Goal: Transaction & Acquisition: Purchase product/service

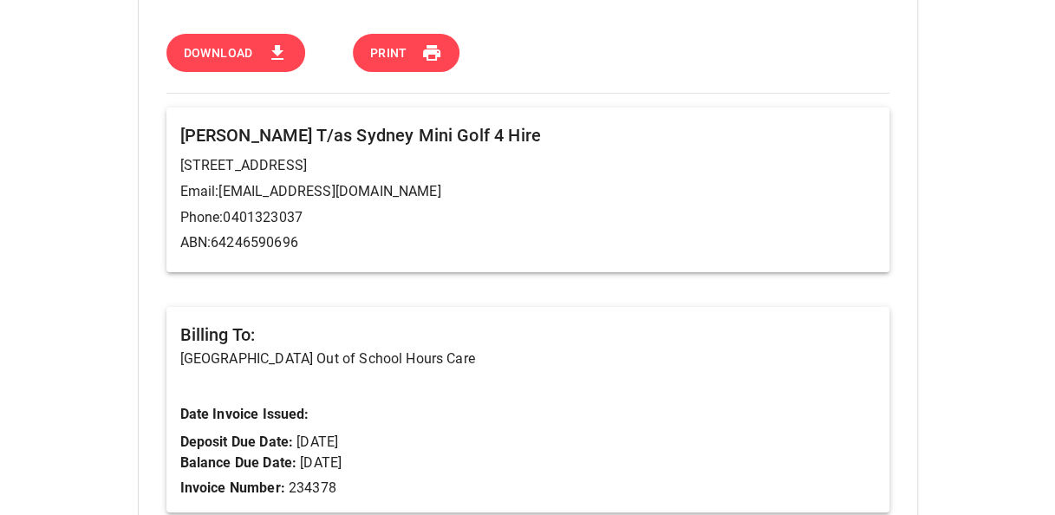
scroll to position [87, 0]
click at [255, 59] on button "Download" at bounding box center [235, 53] width 139 height 39
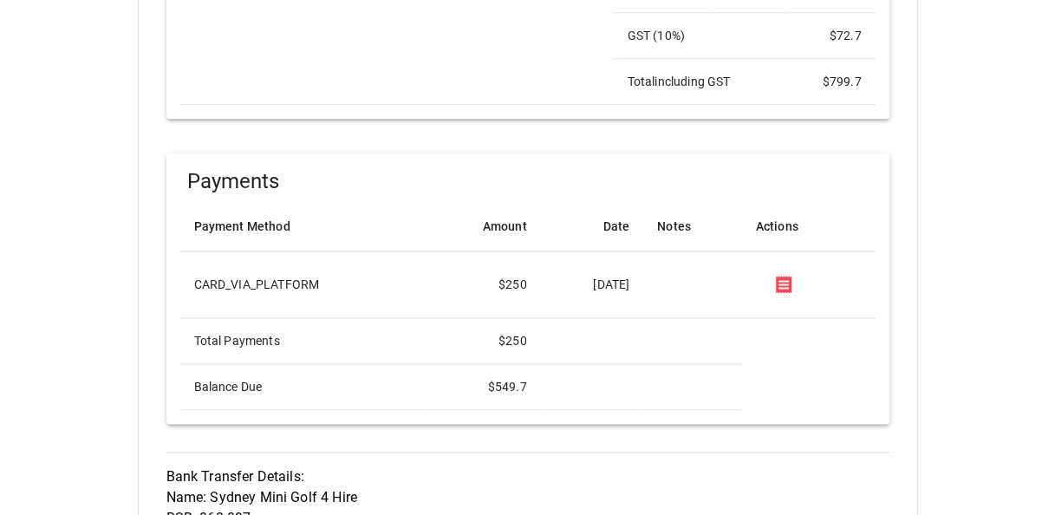
scroll to position [948, 0]
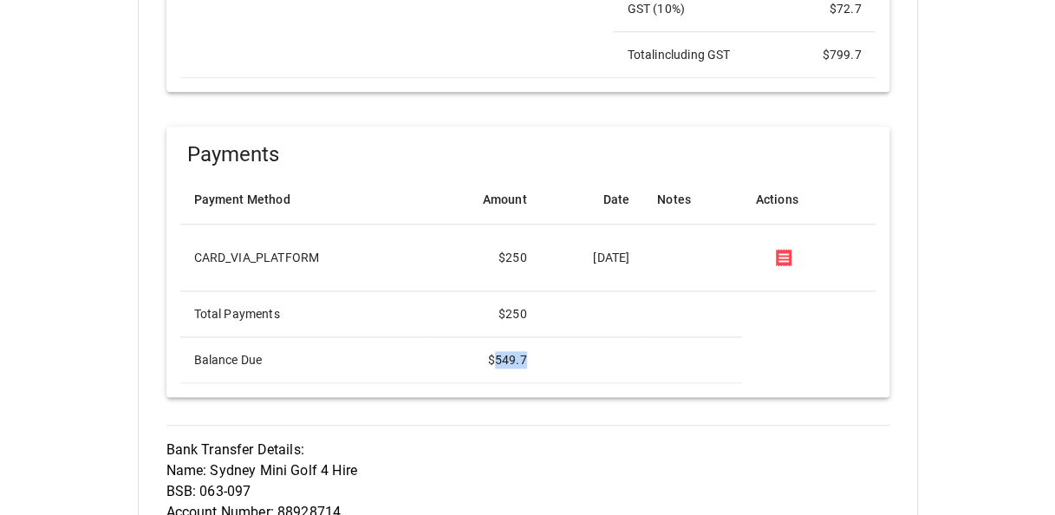
drag, startPoint x: 506, startPoint y: 356, endPoint x: 468, endPoint y: 356, distance: 37.3
click at [468, 356] on td "$ 549.7" at bounding box center [483, 360] width 115 height 46
copy td "549.7"
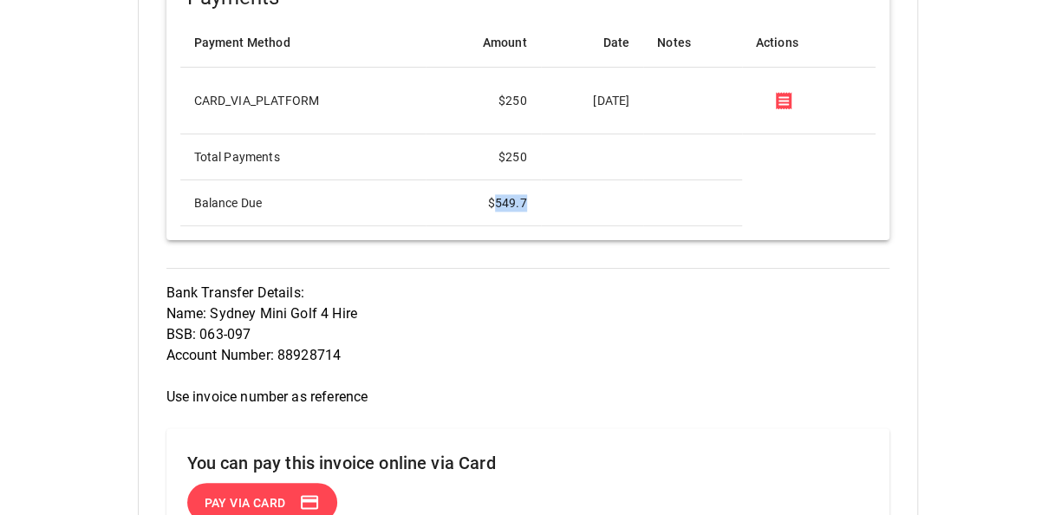
scroll to position [1295, 0]
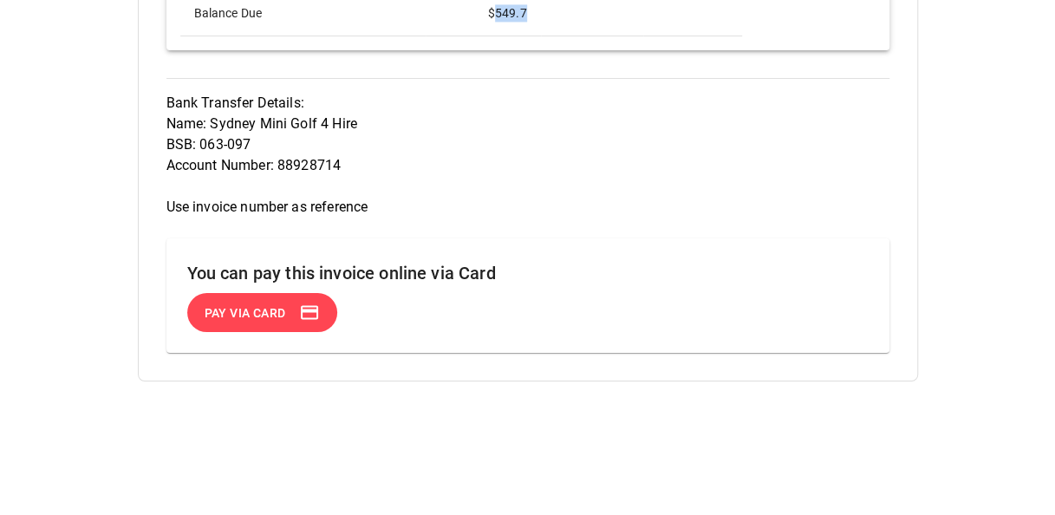
click at [297, 305] on button "Pay via Card" at bounding box center [262, 312] width 158 height 41
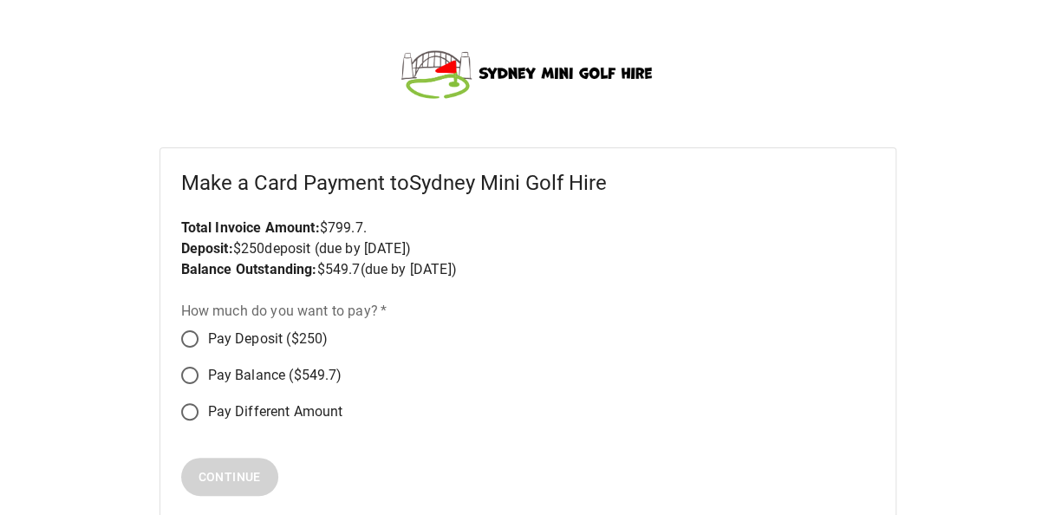
click at [297, 335] on span "Pay Deposit ($250)" at bounding box center [268, 339] width 121 height 21
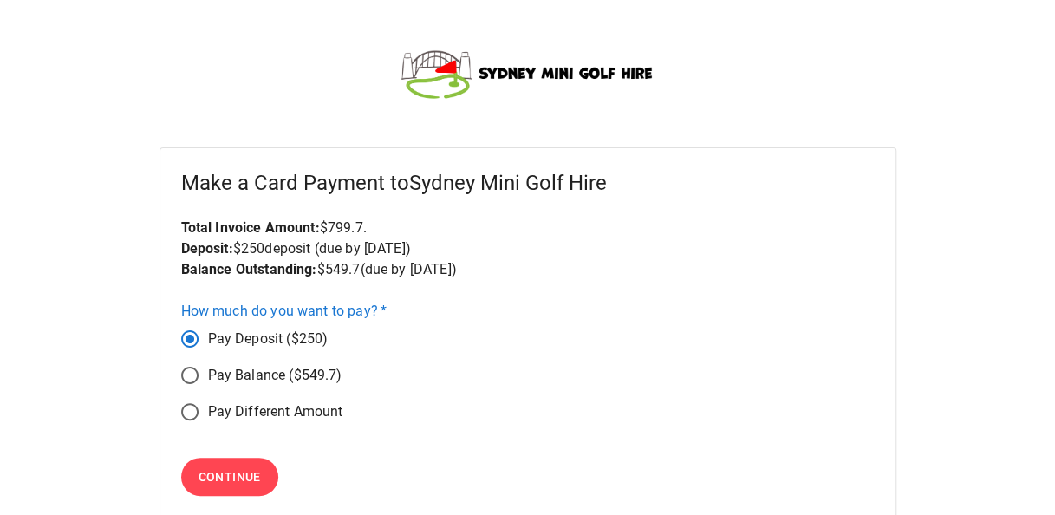
click at [257, 374] on span "Pay Balance ($549.7)" at bounding box center [275, 375] width 134 height 21
click at [238, 472] on span "Continue" at bounding box center [230, 478] width 62 height 22
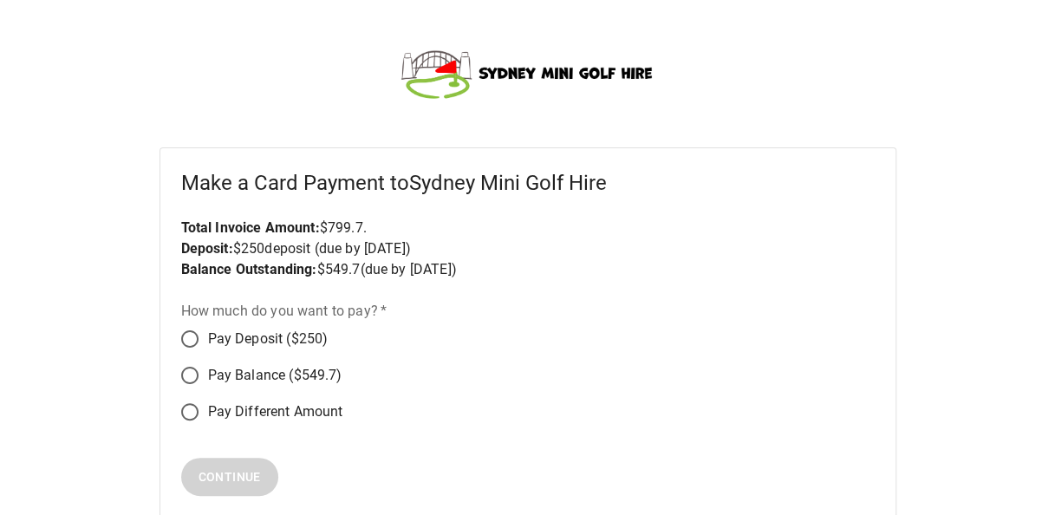
click at [267, 375] on span "Pay Balance ($549.7)" at bounding box center [275, 375] width 134 height 21
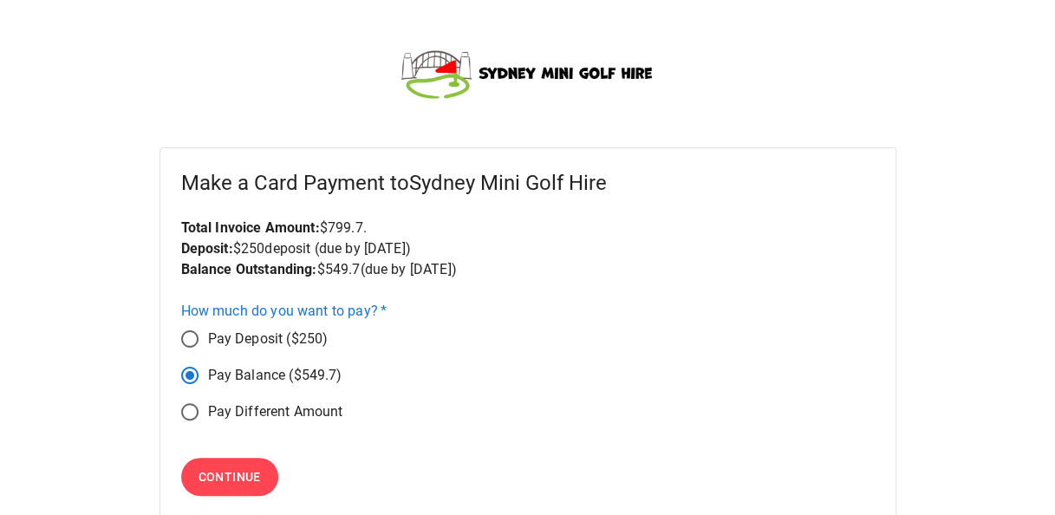
click at [235, 480] on span "Continue" at bounding box center [230, 478] width 62 height 22
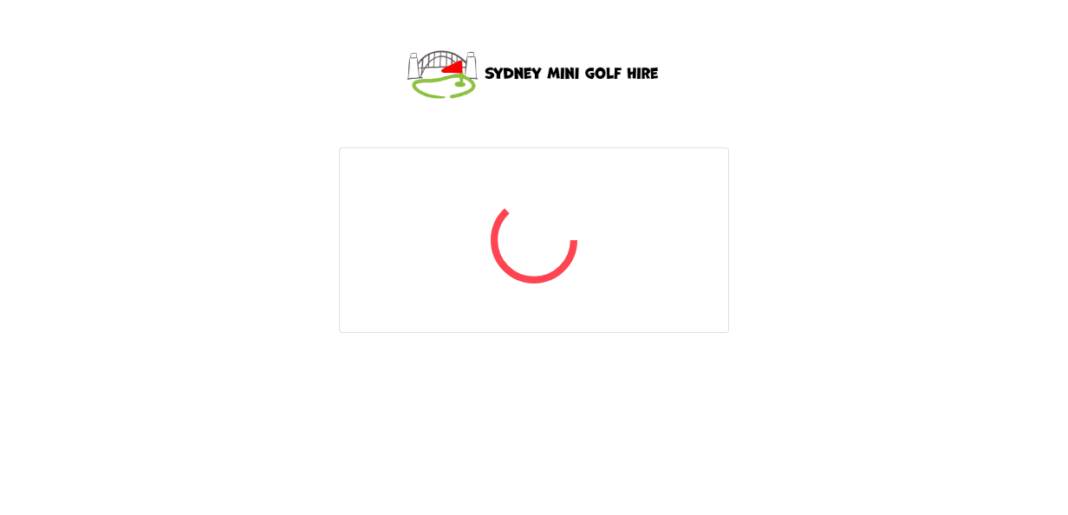
click at [343, 110] on div at bounding box center [534, 187] width 1068 height 375
drag, startPoint x: 343, startPoint y: 110, endPoint x: 867, endPoint y: 101, distance: 523.8
click at [867, 101] on div at bounding box center [534, 187] width 1068 height 375
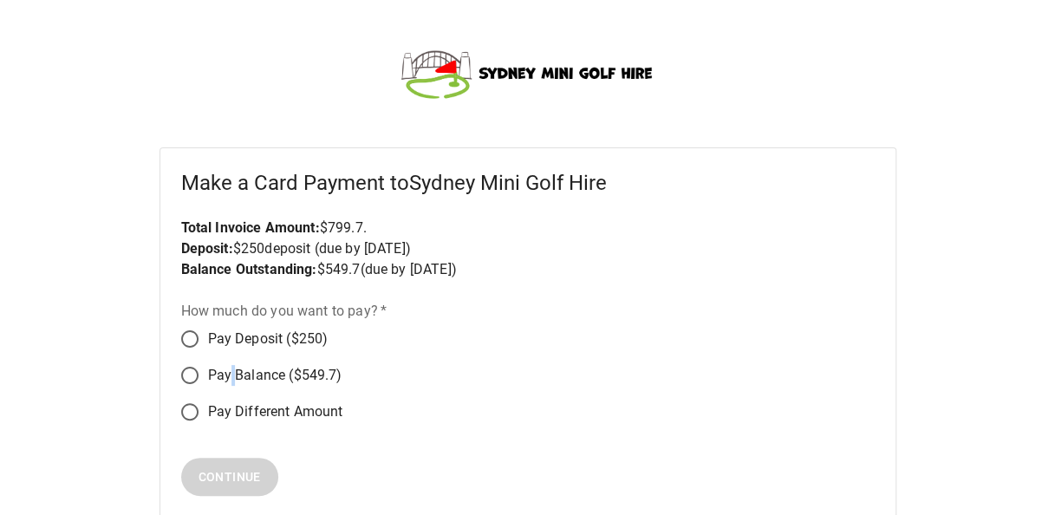
drag, startPoint x: 238, startPoint y: 375, endPoint x: 229, endPoint y: 385, distance: 13.5
click at [229, 385] on span "Pay Balance ($549.7)" at bounding box center [275, 375] width 134 height 21
click at [224, 373] on span "Pay Balance ($549.7)" at bounding box center [275, 375] width 134 height 21
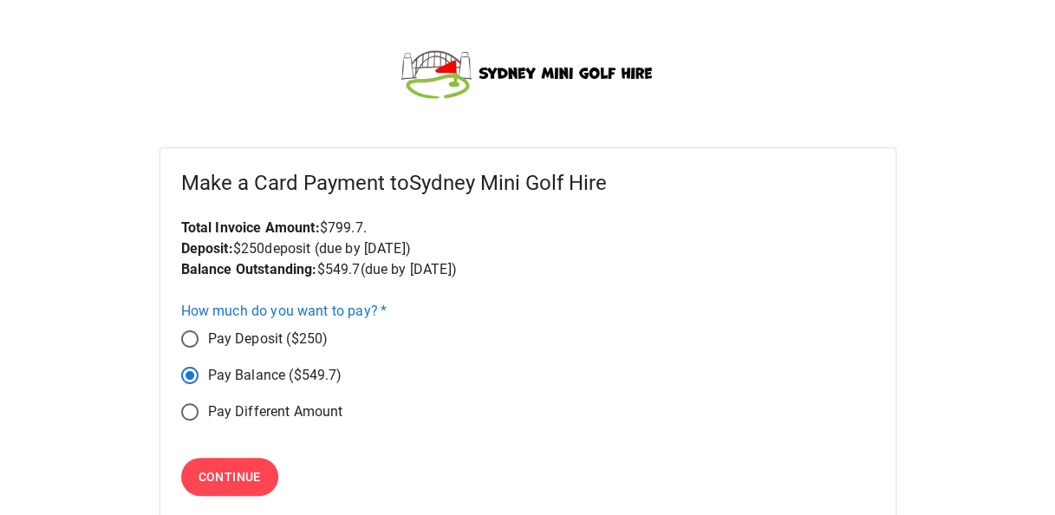
click at [222, 472] on span "Continue" at bounding box center [230, 478] width 62 height 22
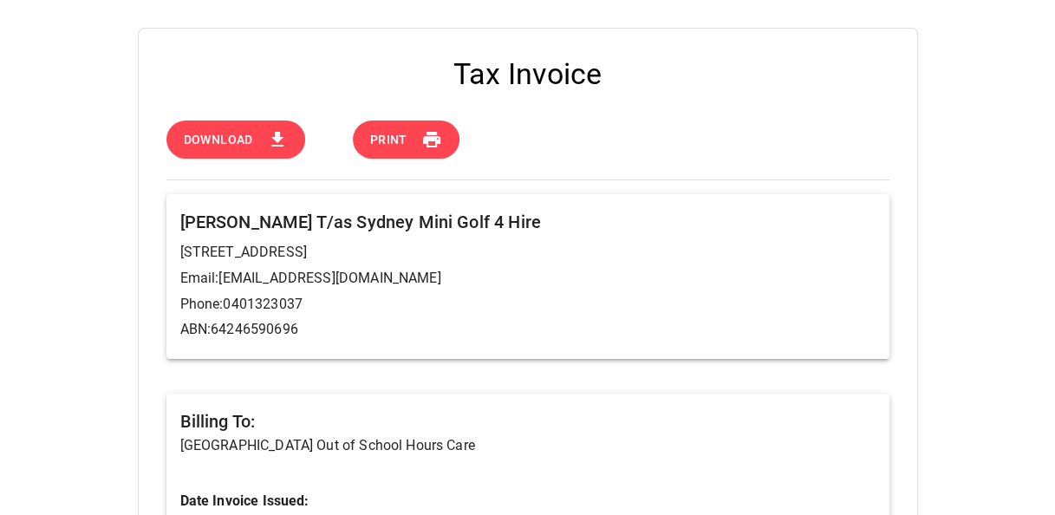
click at [404, 144] on span "Print" at bounding box center [388, 140] width 37 height 22
